Goal: Task Accomplishment & Management: Use online tool/utility

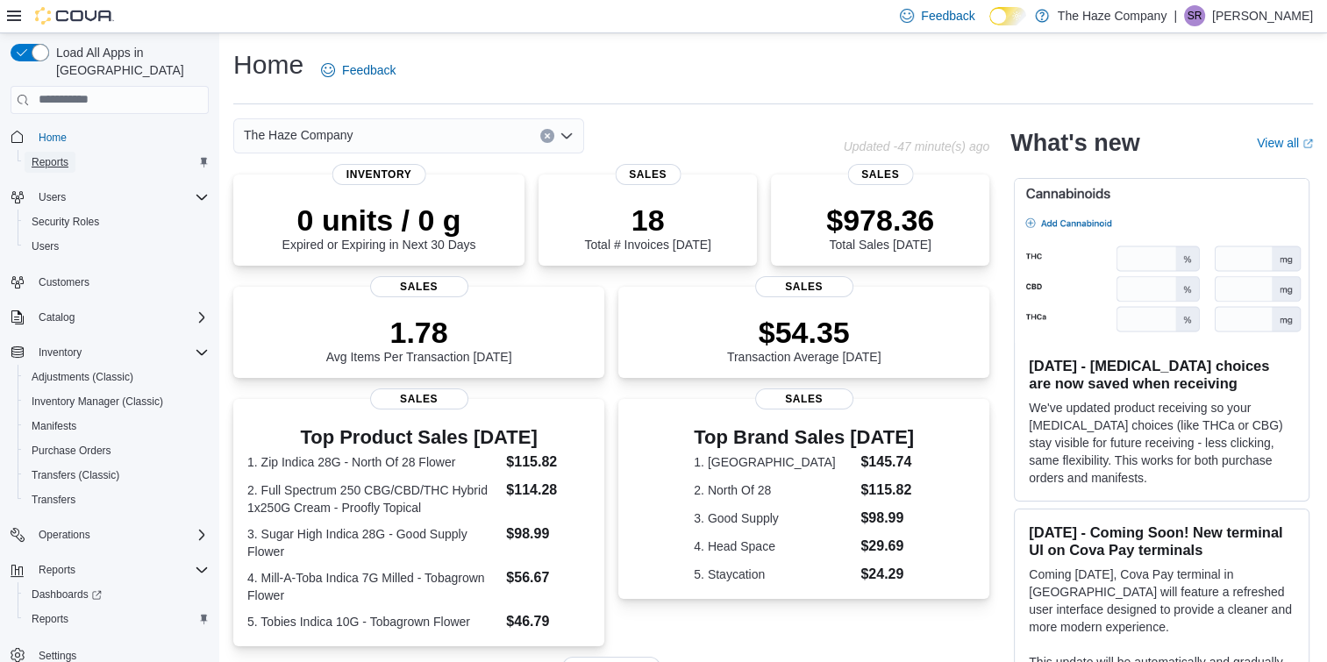
click at [49, 155] on span "Reports" at bounding box center [50, 162] width 37 height 14
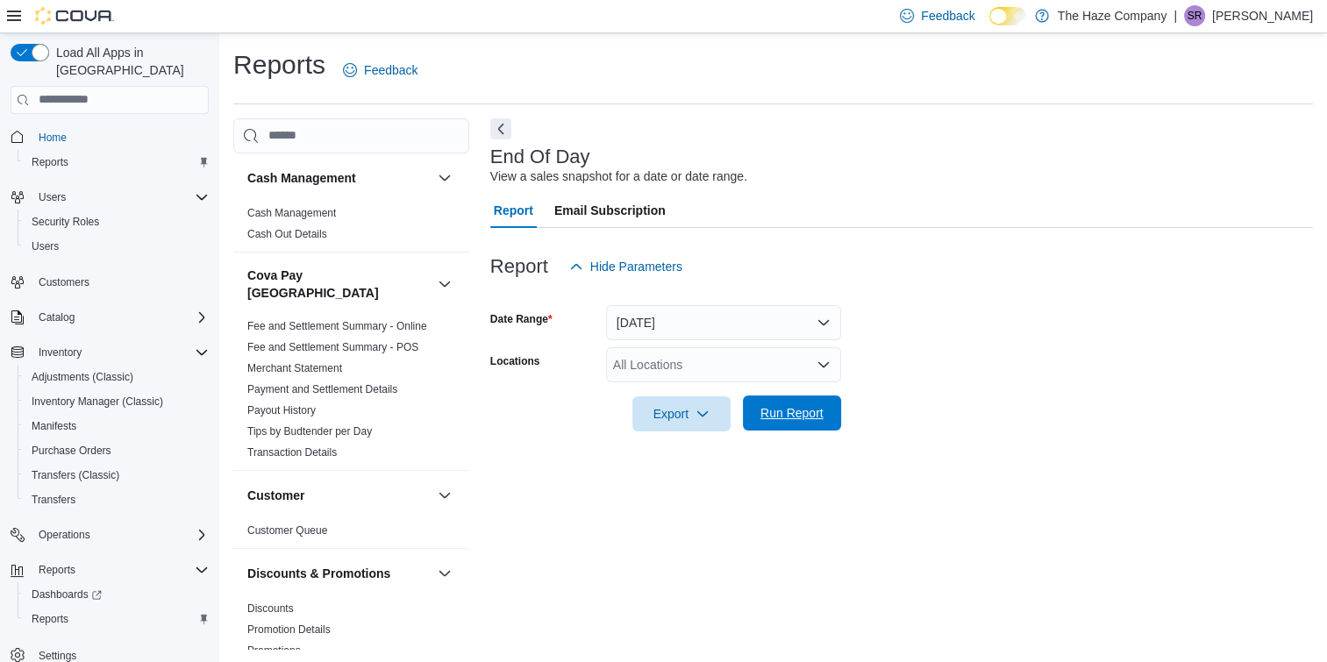
click at [833, 429] on button "Run Report" at bounding box center [792, 413] width 98 height 35
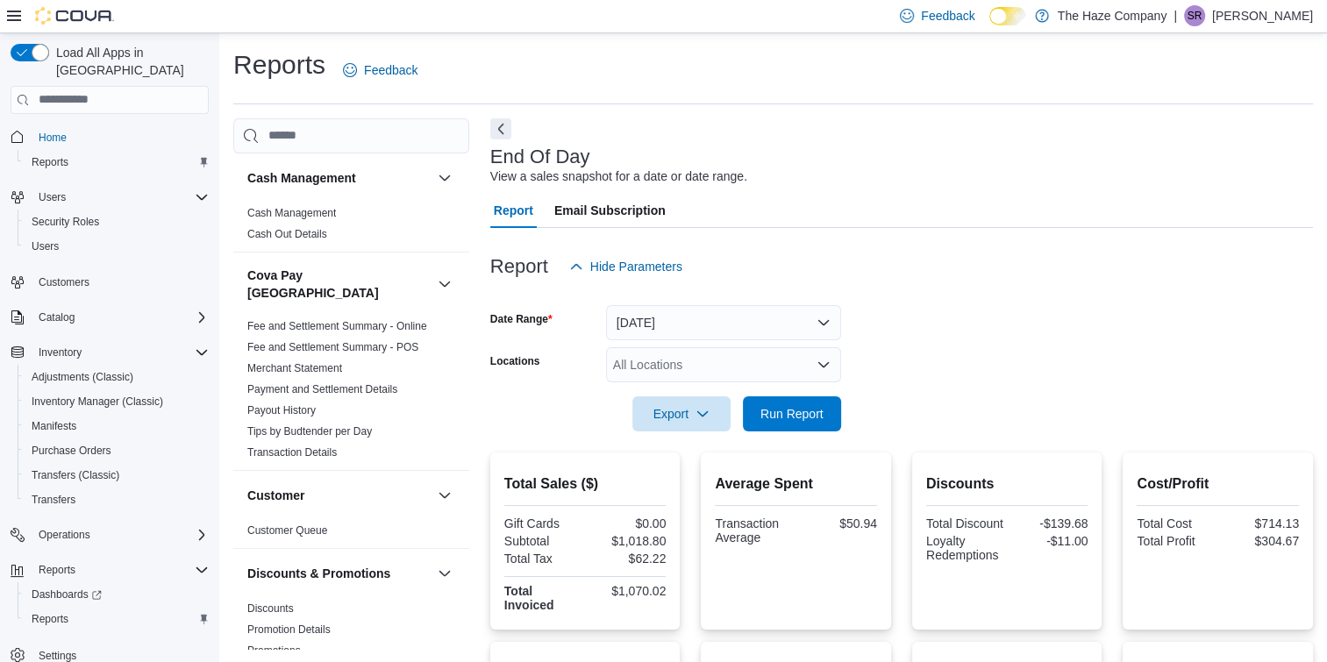
scroll to position [377, 0]
